Goal: Information Seeking & Learning: Learn about a topic

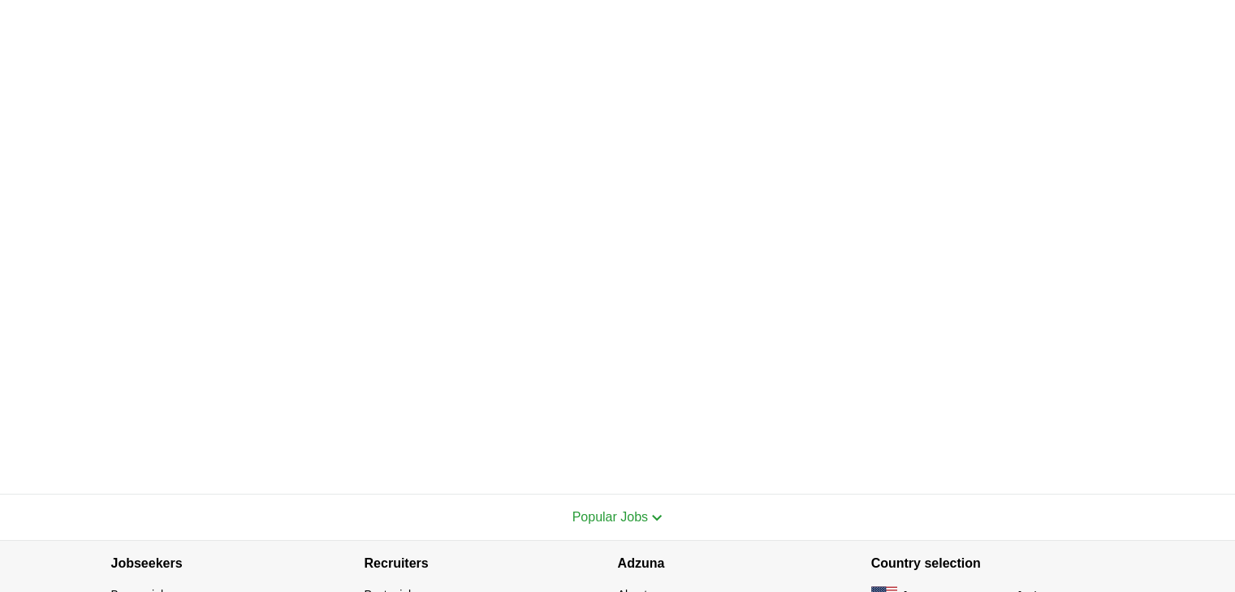
scroll to position [684, 0]
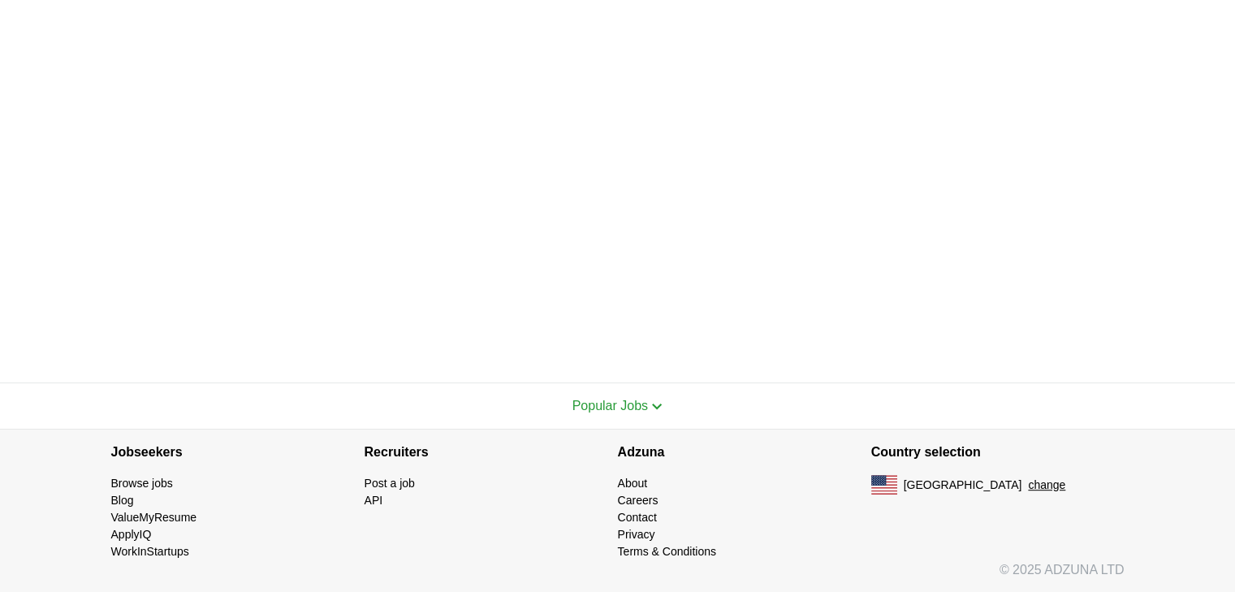
click at [622, 407] on span "Popular Jobs" at bounding box center [610, 406] width 76 height 14
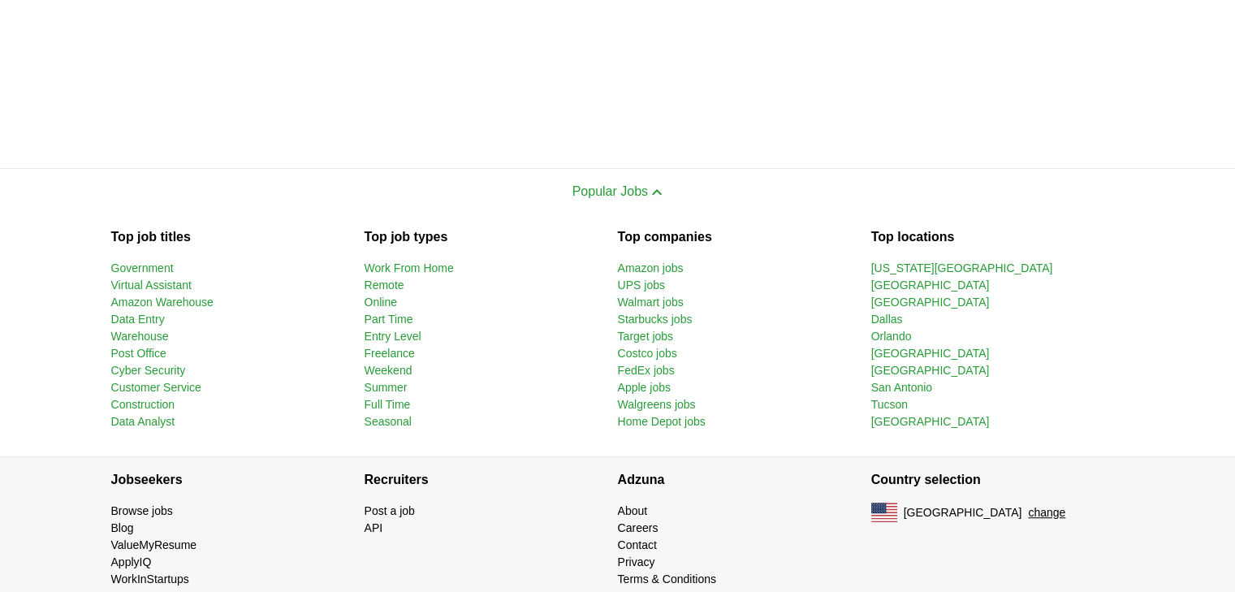
scroll to position [908, 0]
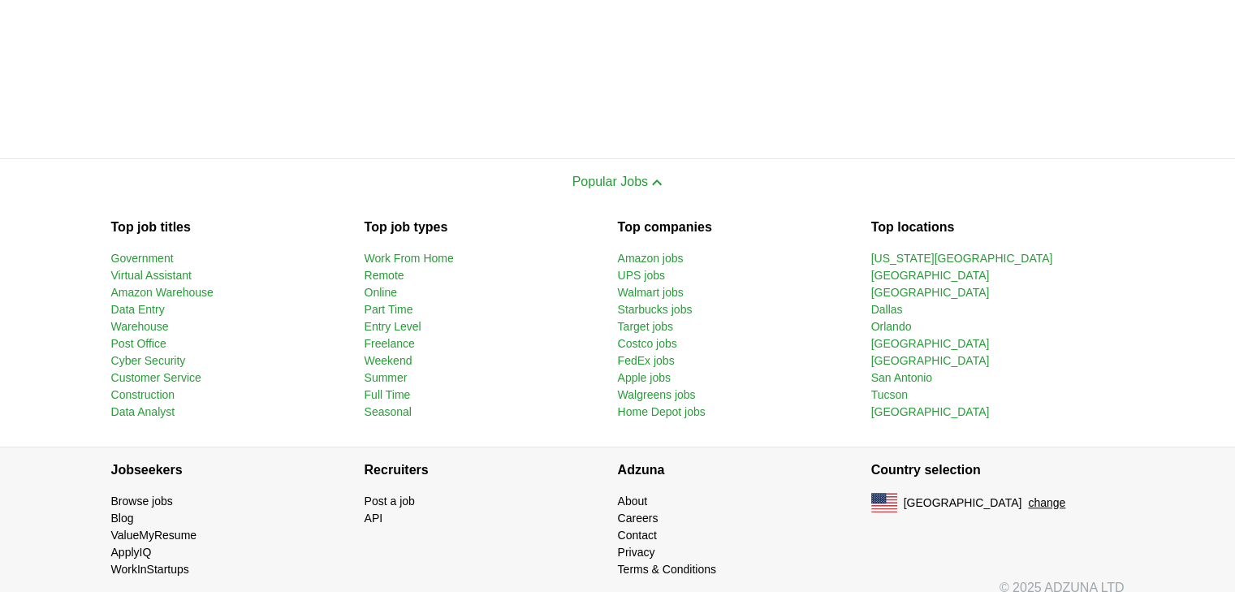
click at [381, 274] on link "Remote" at bounding box center [385, 275] width 40 height 13
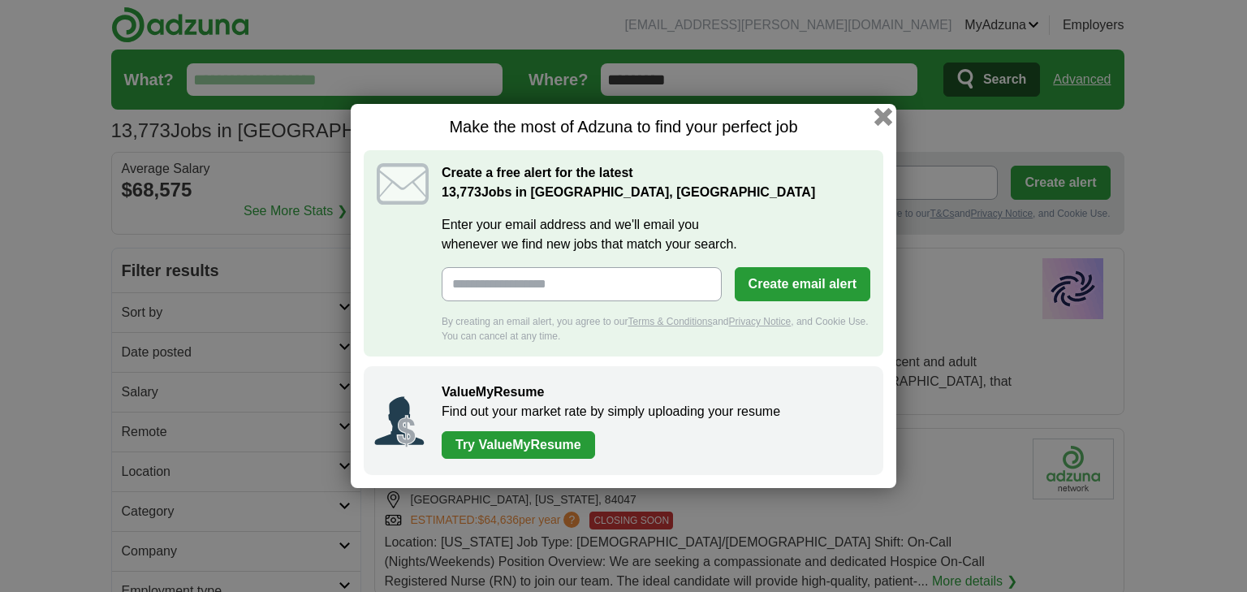
click at [883, 114] on button "button" at bounding box center [884, 117] width 18 height 18
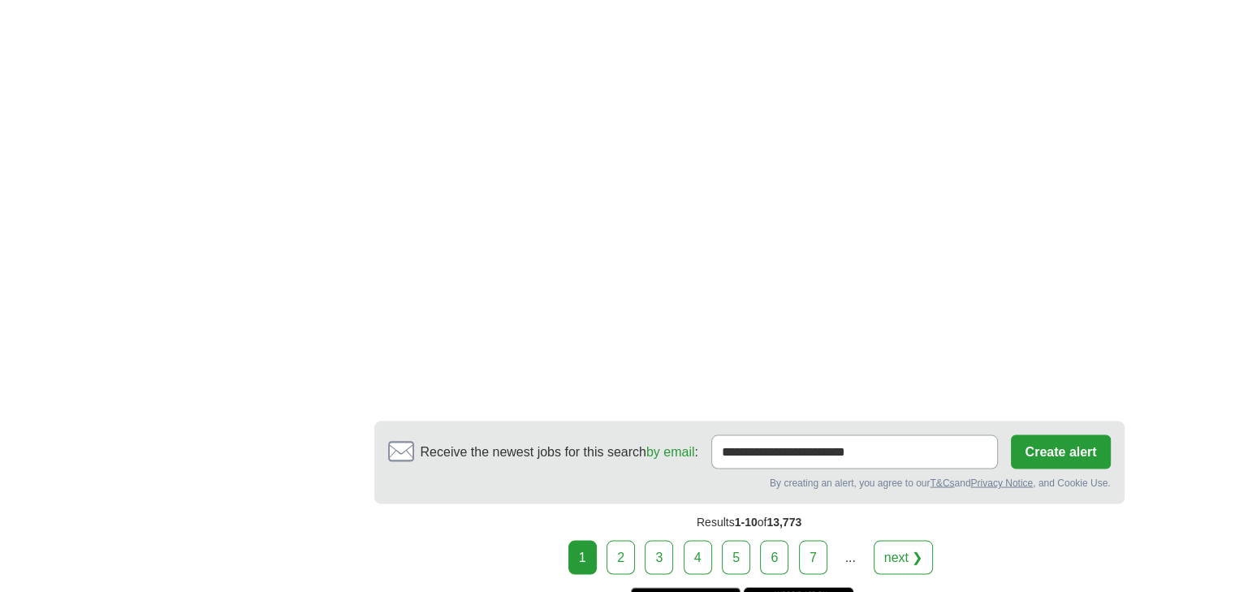
scroll to position [2896, 0]
click at [620, 539] on link "2" at bounding box center [621, 556] width 28 height 34
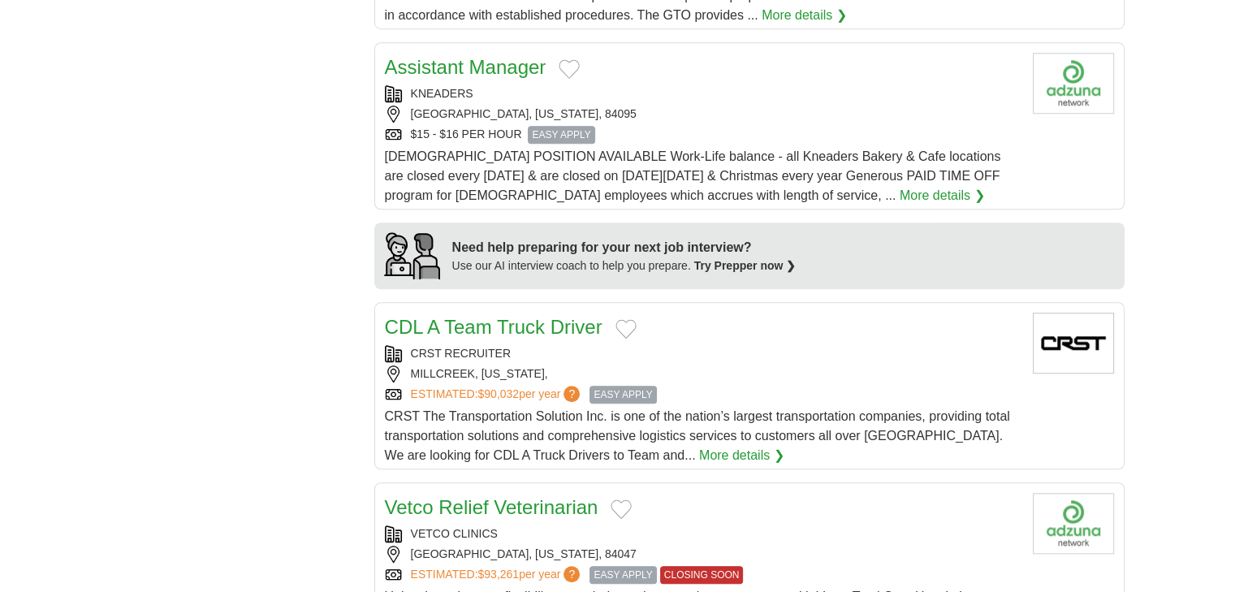
scroll to position [1215, 0]
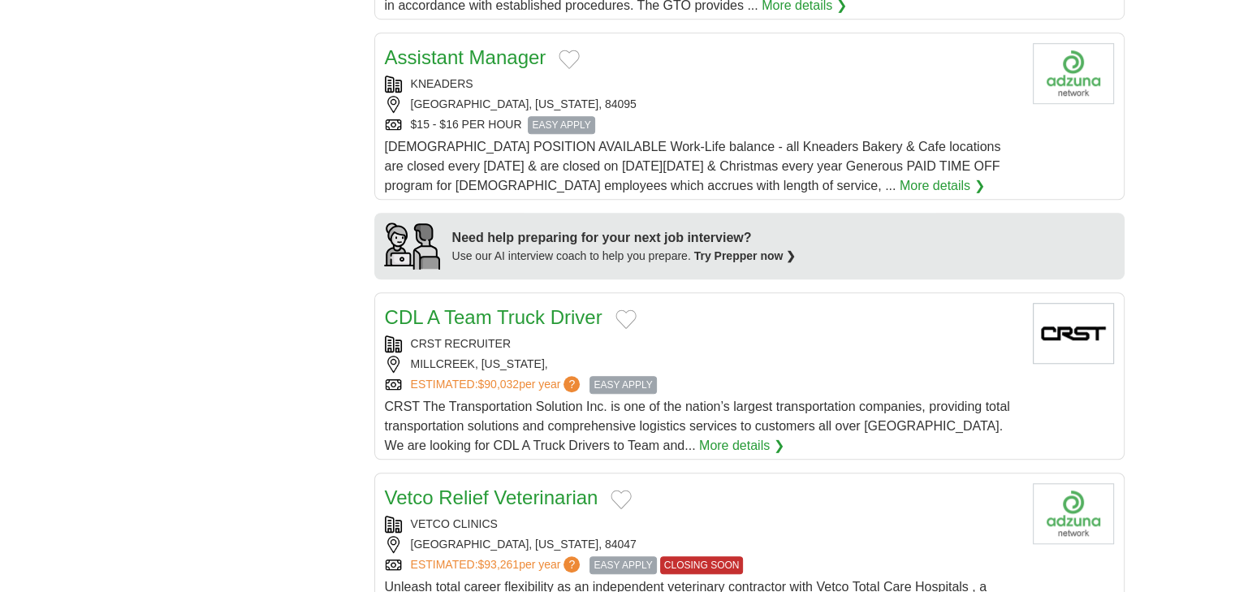
click at [566, 401] on span "CRST The Transportation Solution Inc. is one of the nation’s largest transporta…" at bounding box center [697, 426] width 625 height 53
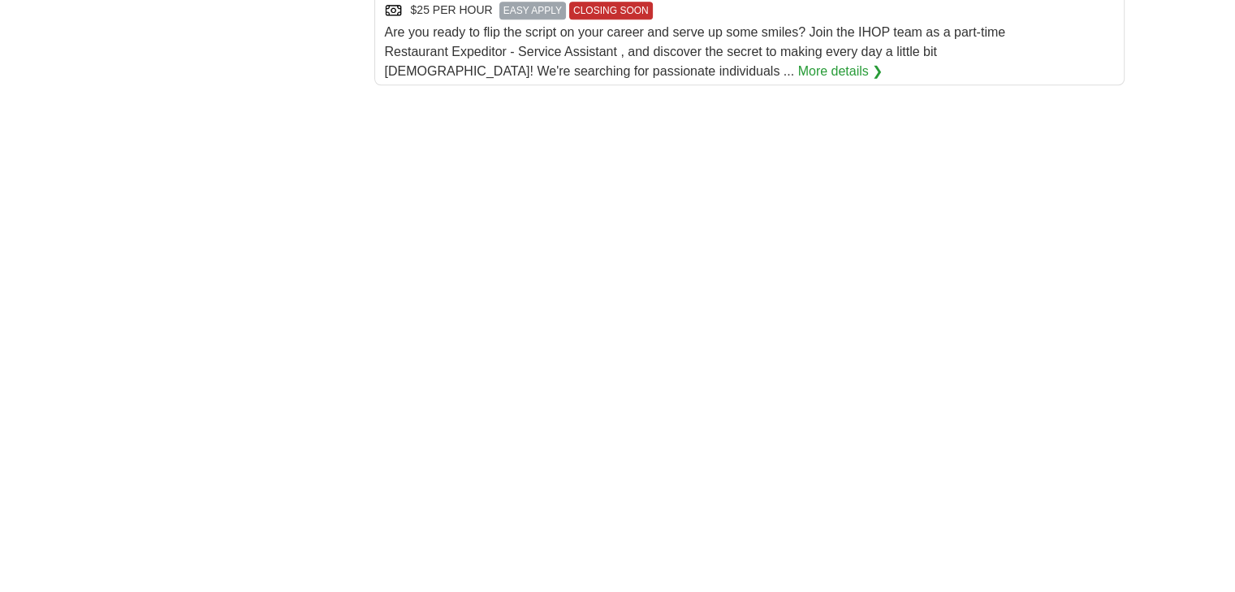
scroll to position [2129, 0]
